Goal: Information Seeking & Learning: Learn about a topic

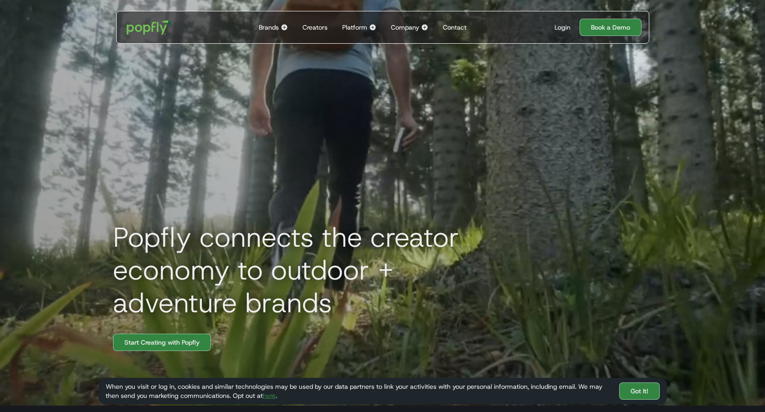
click at [324, 29] on div "Creators" at bounding box center [314, 27] width 25 height 9
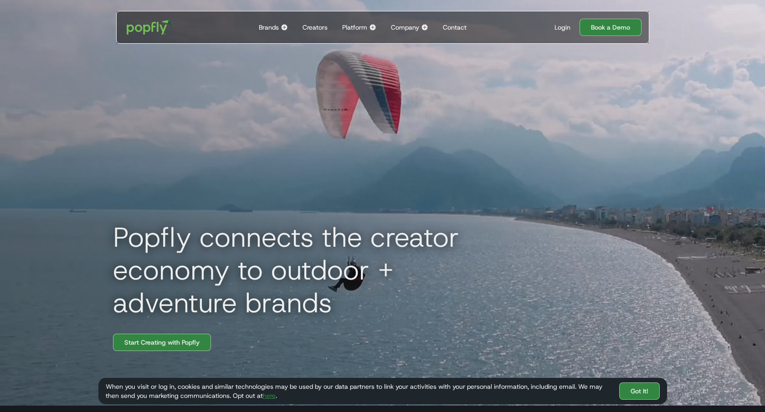
click at [275, 29] on div "Brands" at bounding box center [269, 27] width 20 height 9
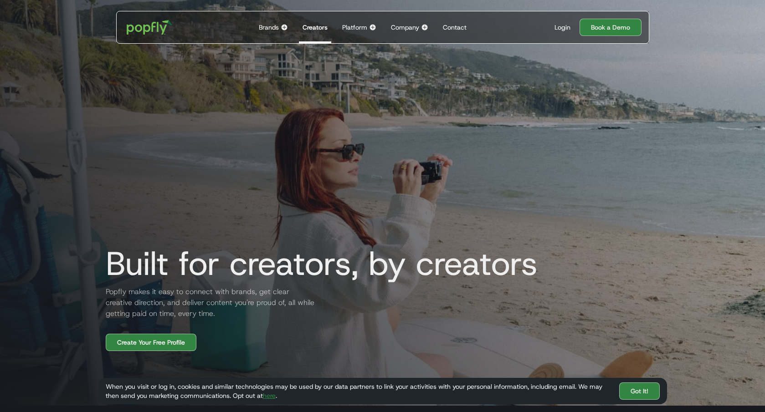
click at [284, 27] on img at bounding box center [284, 27] width 7 height 7
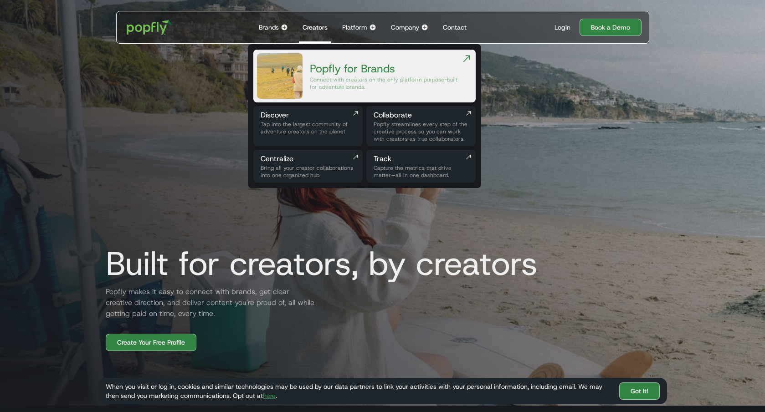
click at [335, 124] on div "Tap into the largest community of adventure creators on the planet." at bounding box center [308, 128] width 95 height 15
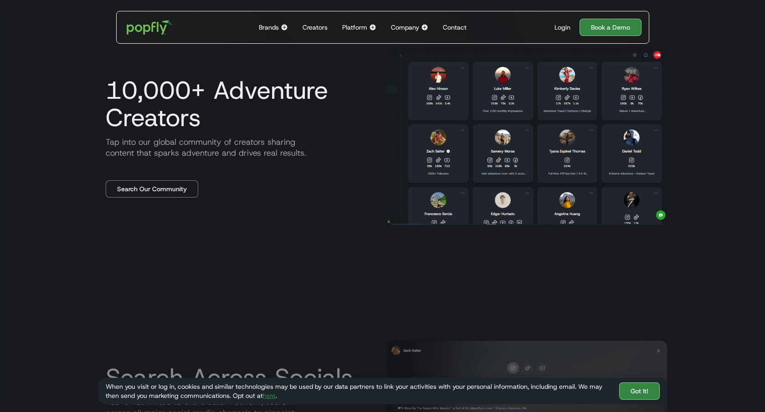
scroll to position [477, 0]
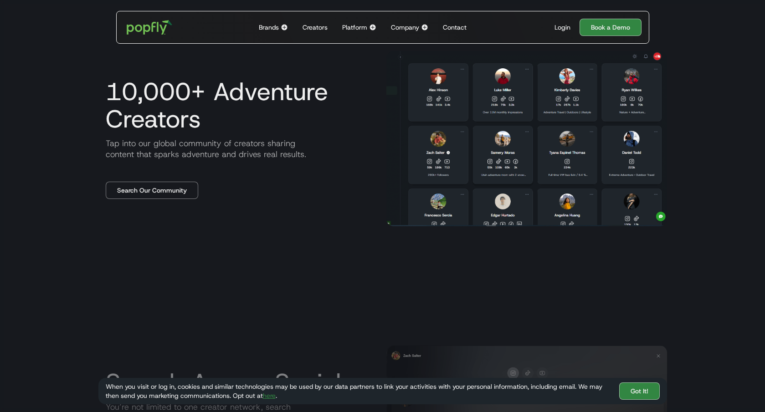
click at [270, 105] on h3 "10,000+ Adventure Creators" at bounding box center [238, 105] width 281 height 55
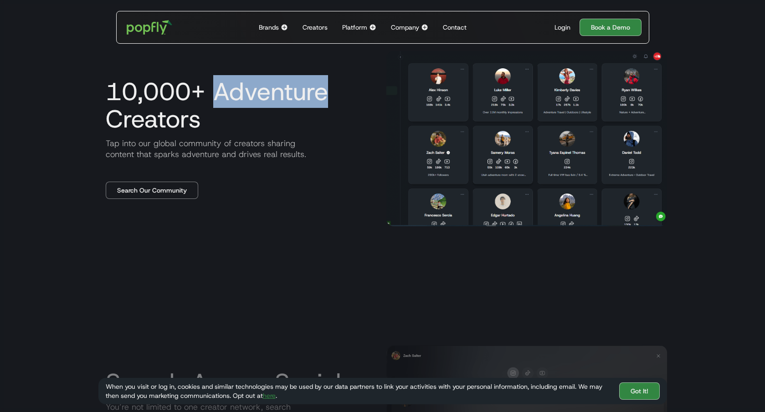
click at [270, 105] on h3 "10,000+ Adventure Creators" at bounding box center [238, 105] width 281 height 55
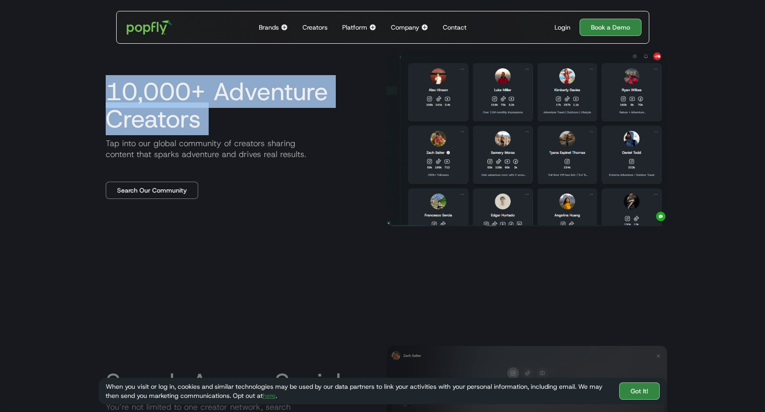
click at [270, 105] on h3 "10,000+ Adventure Creators" at bounding box center [238, 105] width 281 height 55
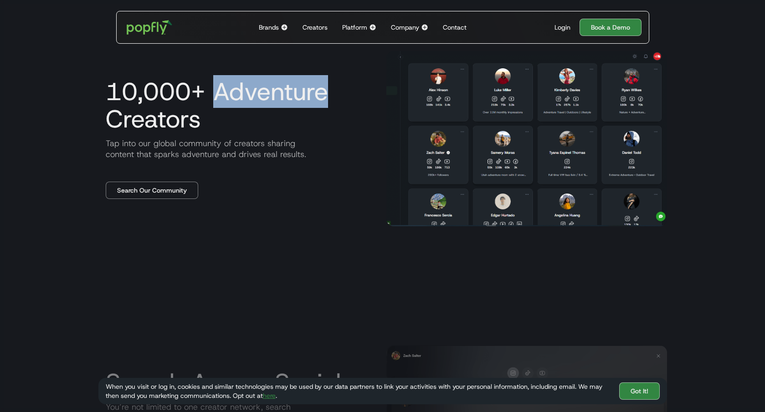
click at [270, 105] on h3 "10,000+ Adventure Creators" at bounding box center [238, 105] width 281 height 55
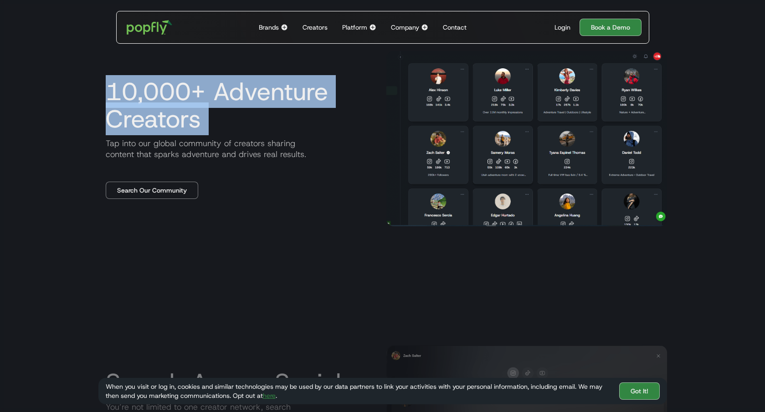
click at [270, 105] on h3 "10,000+ Adventure Creators" at bounding box center [238, 105] width 281 height 55
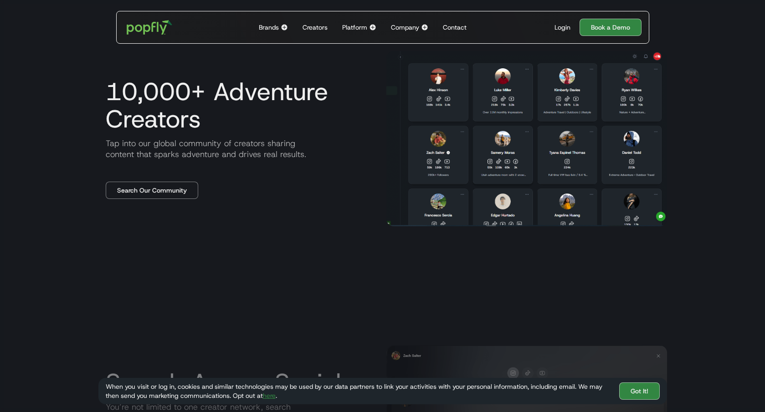
click at [276, 110] on h3 "10,000+ Adventure Creators" at bounding box center [238, 105] width 281 height 55
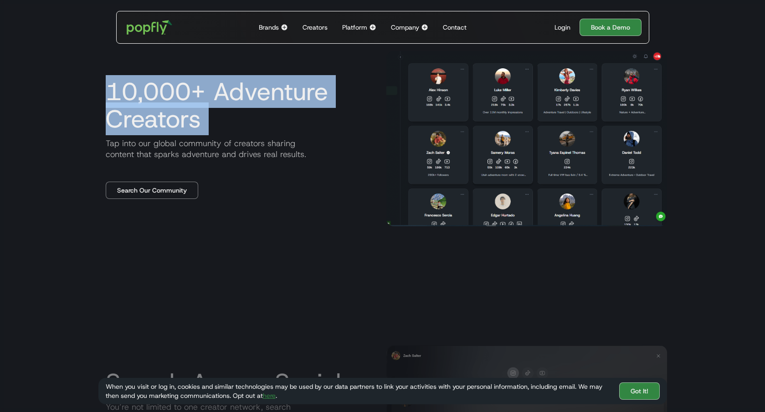
click at [276, 110] on h3 "10,000+ Adventure Creators" at bounding box center [238, 105] width 281 height 55
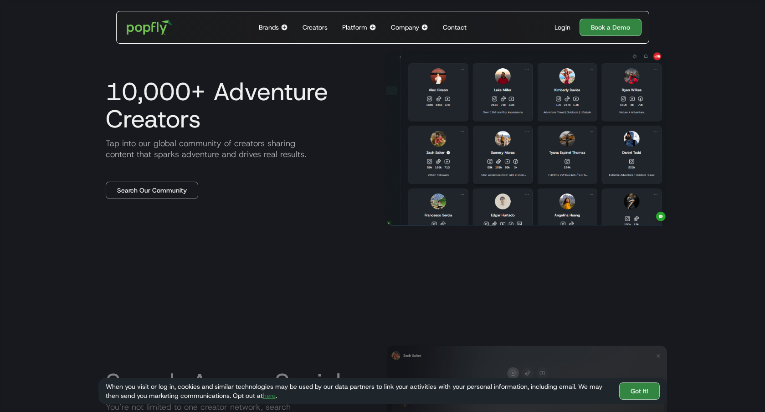
click at [277, 110] on h3 "10,000+ Adventure Creators" at bounding box center [238, 105] width 281 height 55
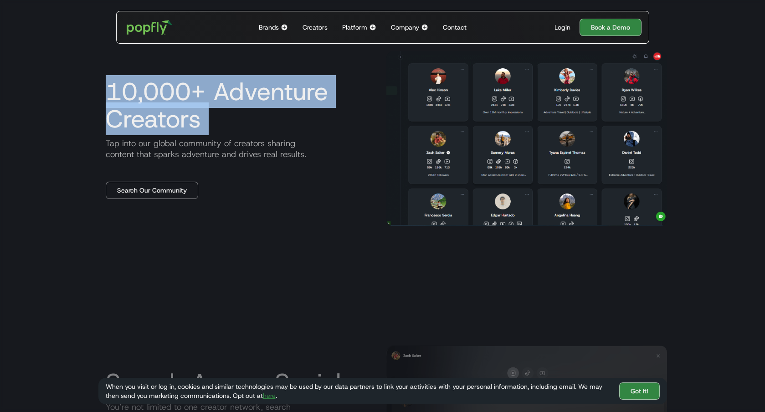
click at [277, 110] on h3 "10,000+ Adventure Creators" at bounding box center [238, 105] width 281 height 55
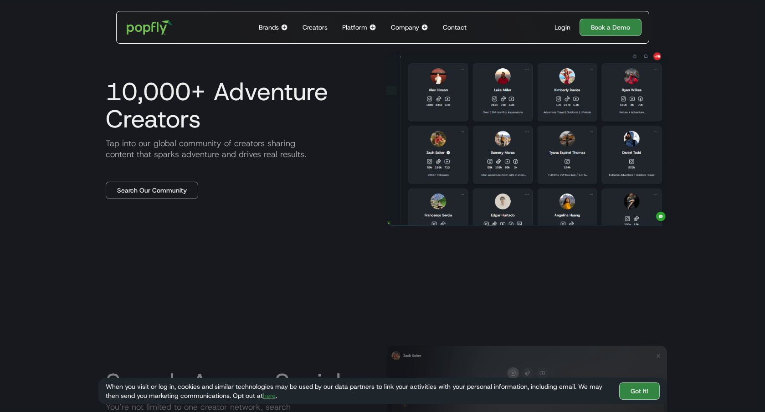
click at [285, 108] on h3 "10,000+ Adventure Creators" at bounding box center [238, 105] width 281 height 55
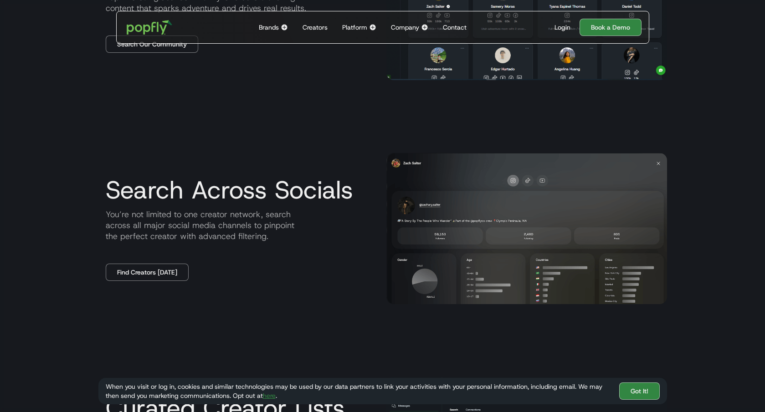
scroll to position [0, 0]
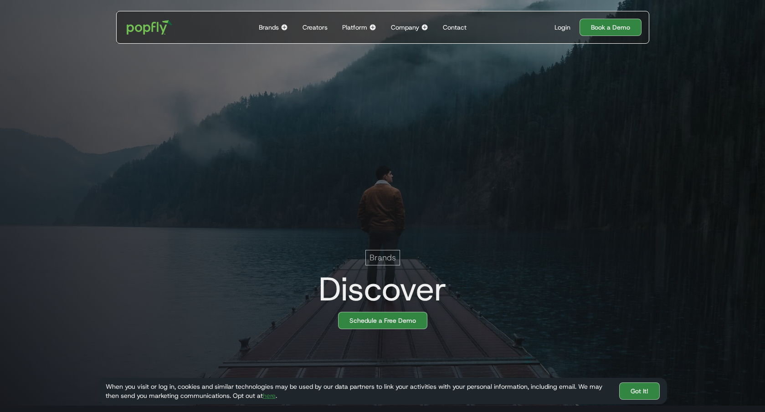
click at [375, 30] on img at bounding box center [372, 27] width 7 height 7
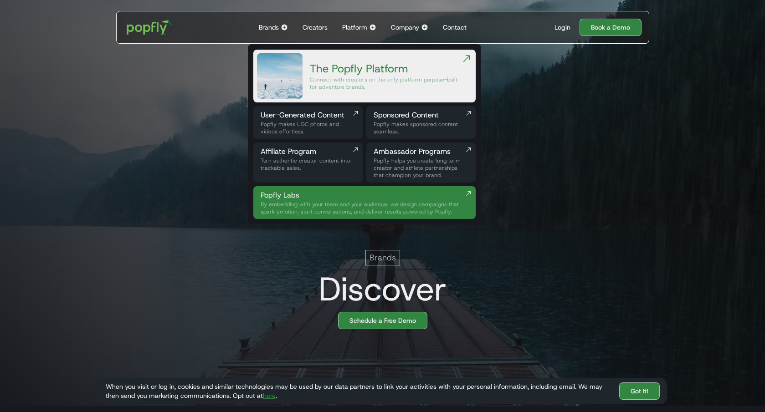
click at [282, 28] on img at bounding box center [284, 27] width 7 height 7
click at [327, 127] on div "Popfly makes UGC photos and videos effortless." at bounding box center [308, 128] width 95 height 15
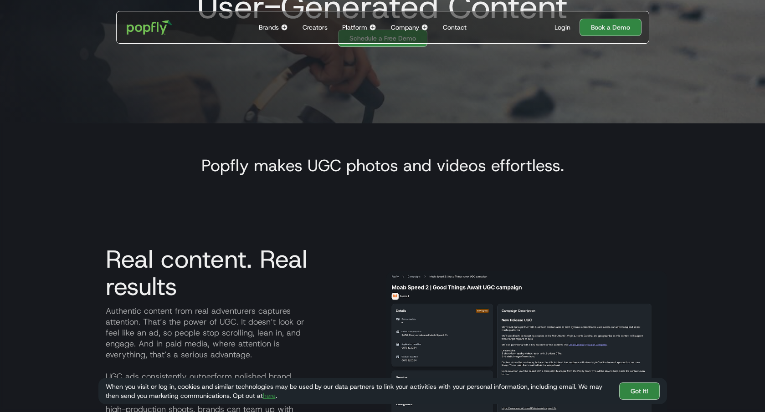
scroll to position [247, 0]
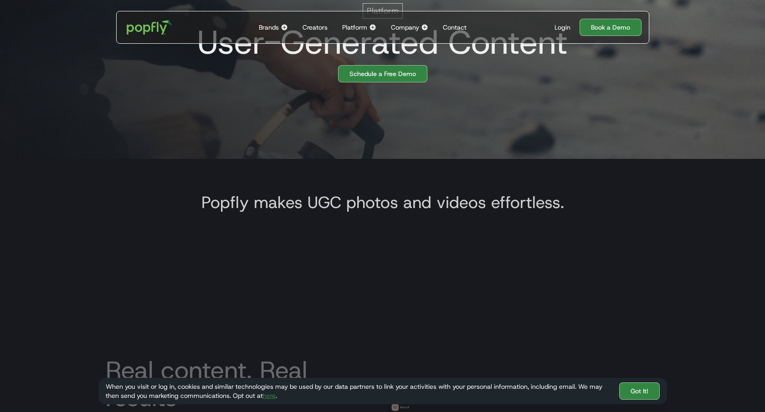
click at [426, 31] on img at bounding box center [424, 27] width 7 height 7
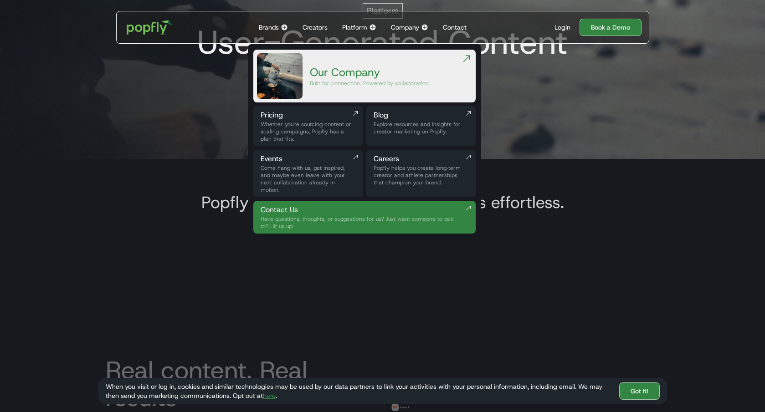
click at [284, 26] on img at bounding box center [284, 27] width 7 height 7
click at [343, 124] on div "Whether you're sourcing content or scaling campaigns, Popfly has a plan that fi…" at bounding box center [308, 132] width 95 height 22
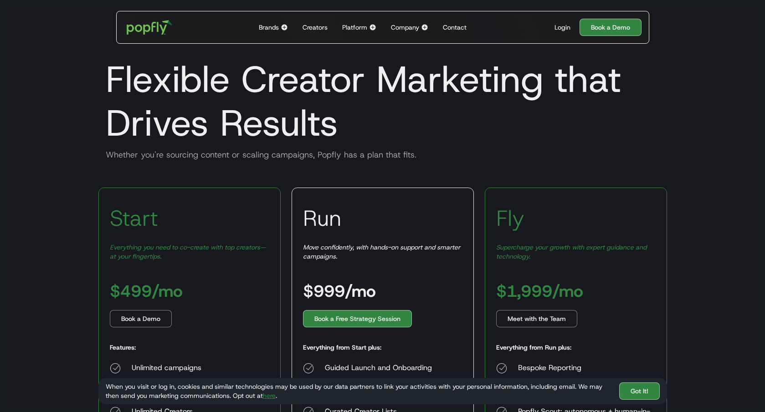
click at [282, 22] on div "Brands Back to main menu Popfly for Brands Connect with creators on the only pl…" at bounding box center [273, 27] width 36 height 32
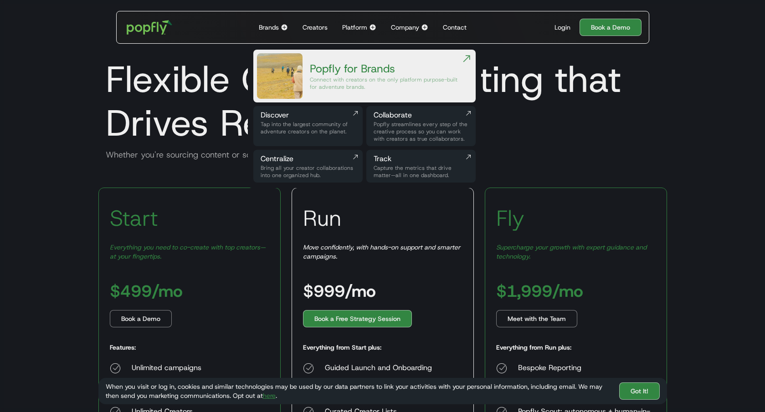
click at [318, 26] on div "Creators" at bounding box center [314, 27] width 25 height 9
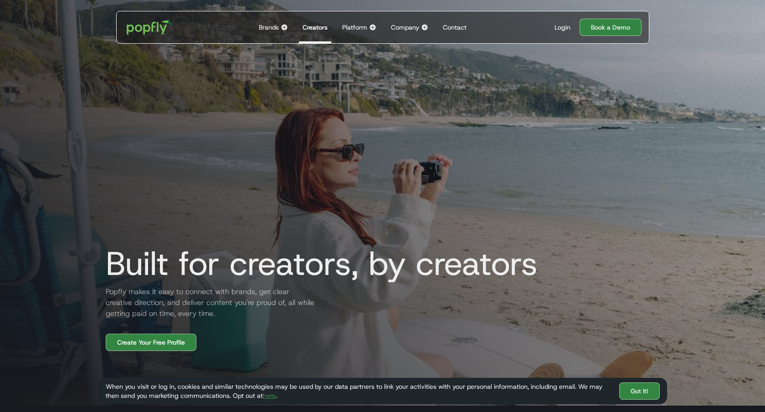
click at [282, 21] on div "Brands Back to main menu Popfly for Brands Connect with creators on the only pl…" at bounding box center [273, 27] width 36 height 32
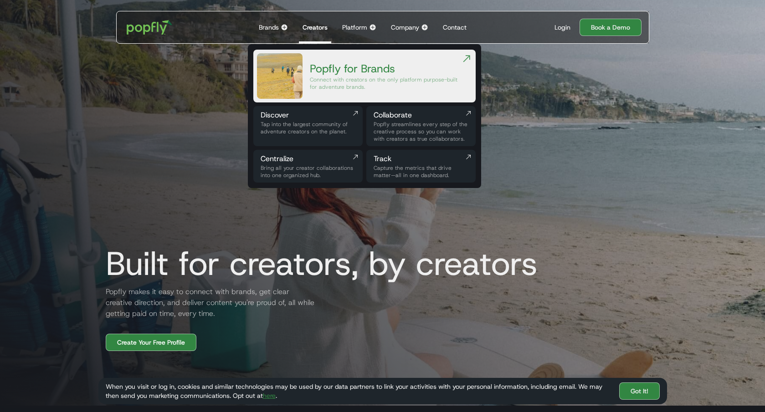
click at [279, 31] on div "Brands" at bounding box center [269, 27] width 20 height 9
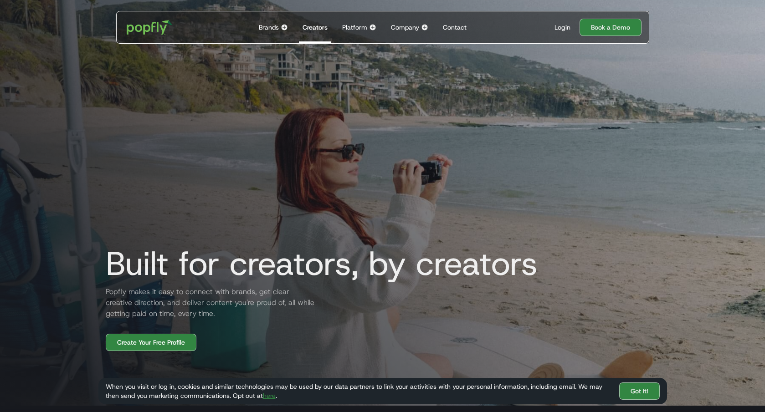
click at [315, 24] on div "Creators" at bounding box center [314, 27] width 25 height 9
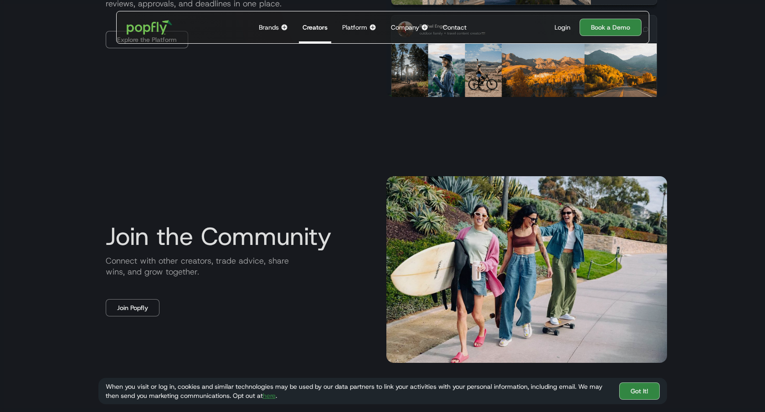
scroll to position [1812, 0]
